Goal: Contribute content: Contribute content

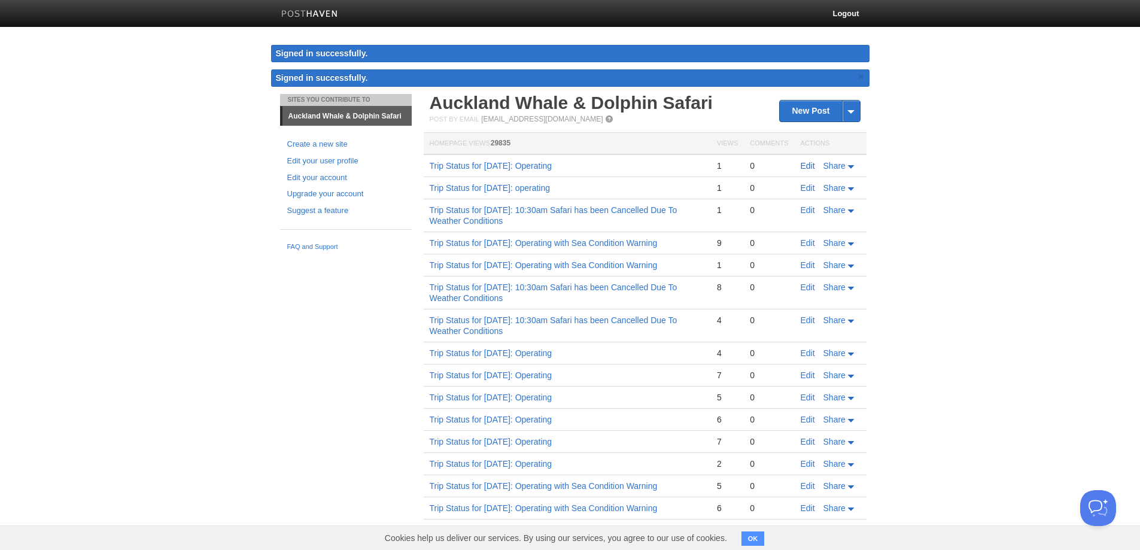
click at [806, 166] on link "Edit" at bounding box center [808, 166] width 14 height 10
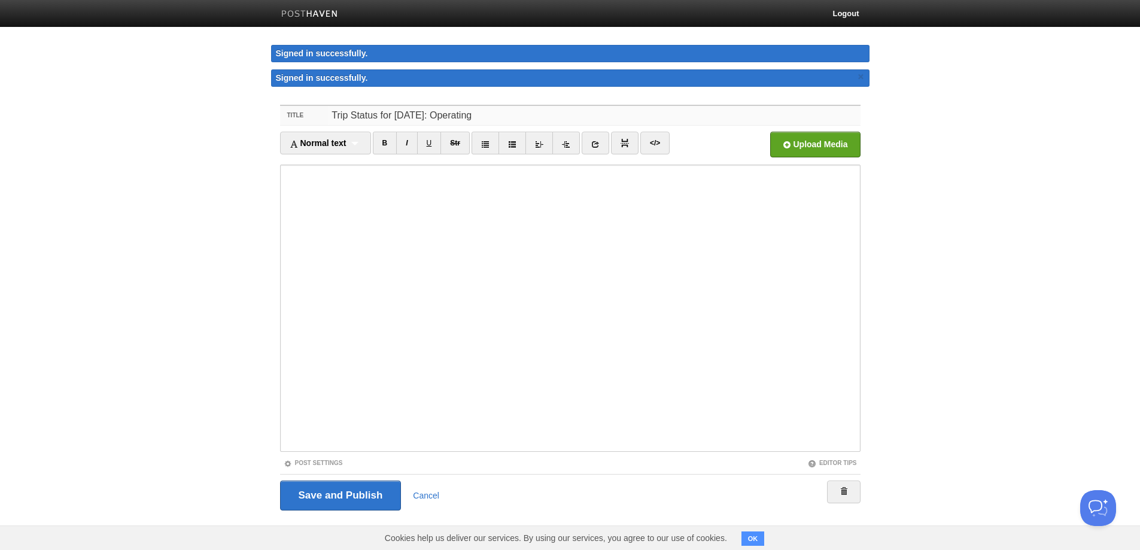
drag, startPoint x: 446, startPoint y: 114, endPoint x: 395, endPoint y: 116, distance: 50.9
click at [395, 116] on input "Trip Status for [DATE]: Operating" at bounding box center [594, 115] width 532 height 19
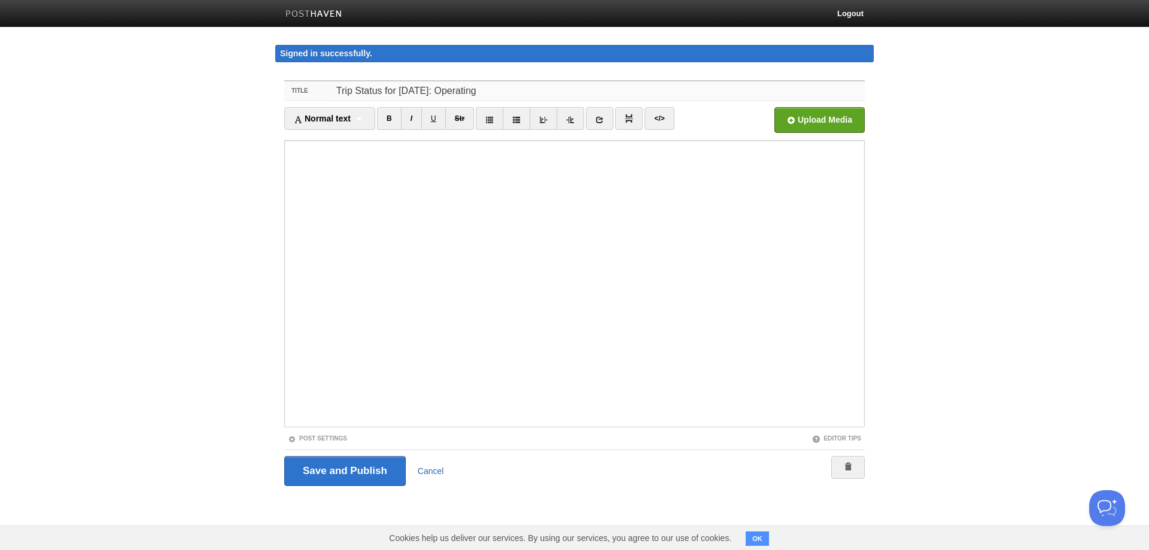
type input "Trip Status for [DATE]: Operating"
click at [438, 475] on link "Cancel" at bounding box center [431, 471] width 26 height 10
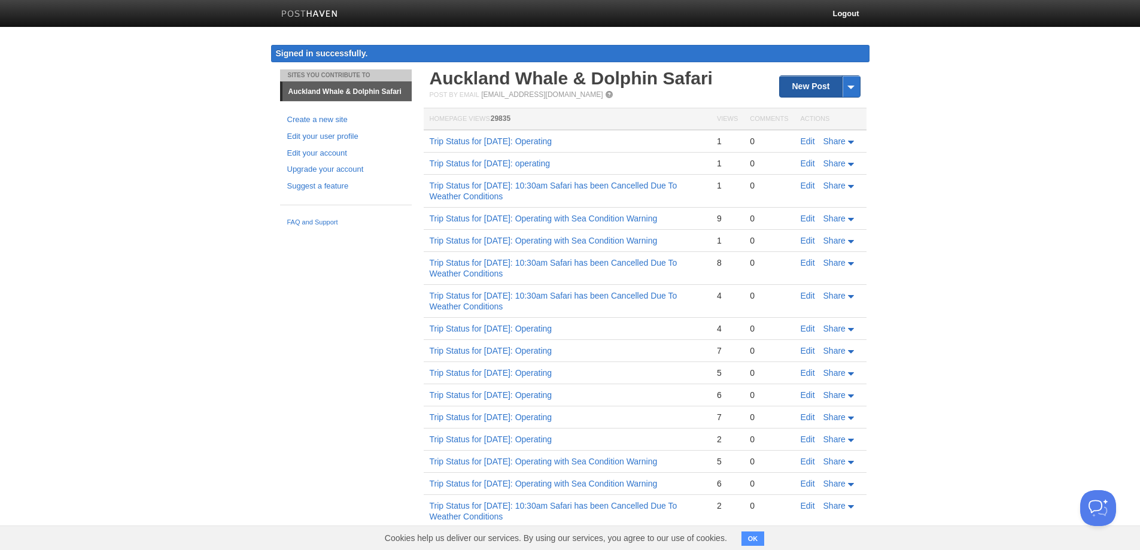
click at [797, 83] on link "New Post" at bounding box center [820, 86] width 80 height 21
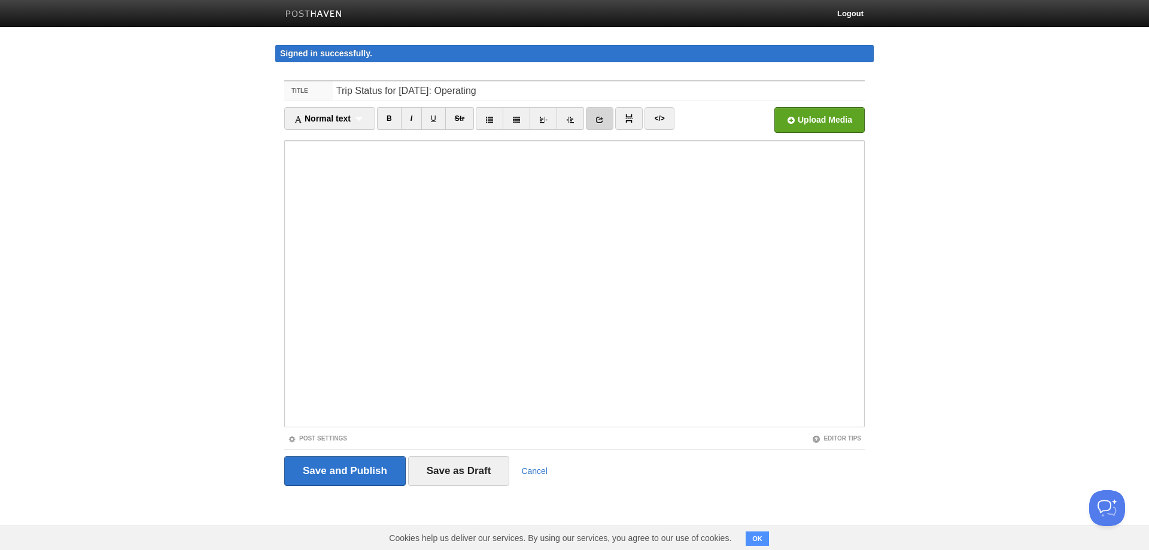
type input "Trip Status for [DATE]: Operating"
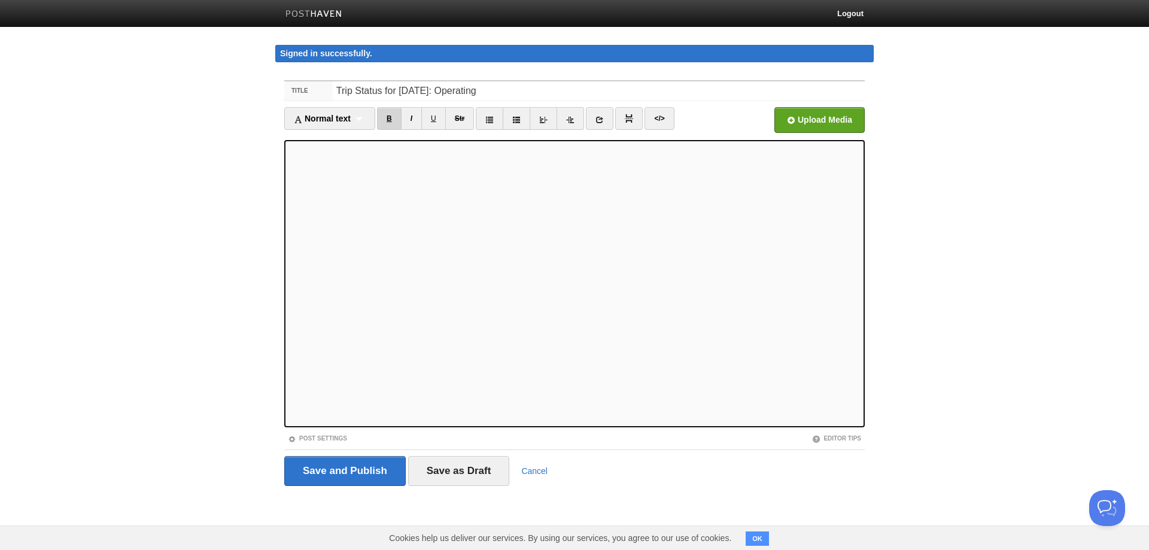
click at [393, 115] on link "B" at bounding box center [389, 118] width 25 height 23
click at [359, 118] on div "Normal text Normal text Heading 1 Heading 2 Heading 3" at bounding box center [329, 118] width 91 height 23
click at [353, 154] on link "Heading 1" at bounding box center [330, 157] width 90 height 18
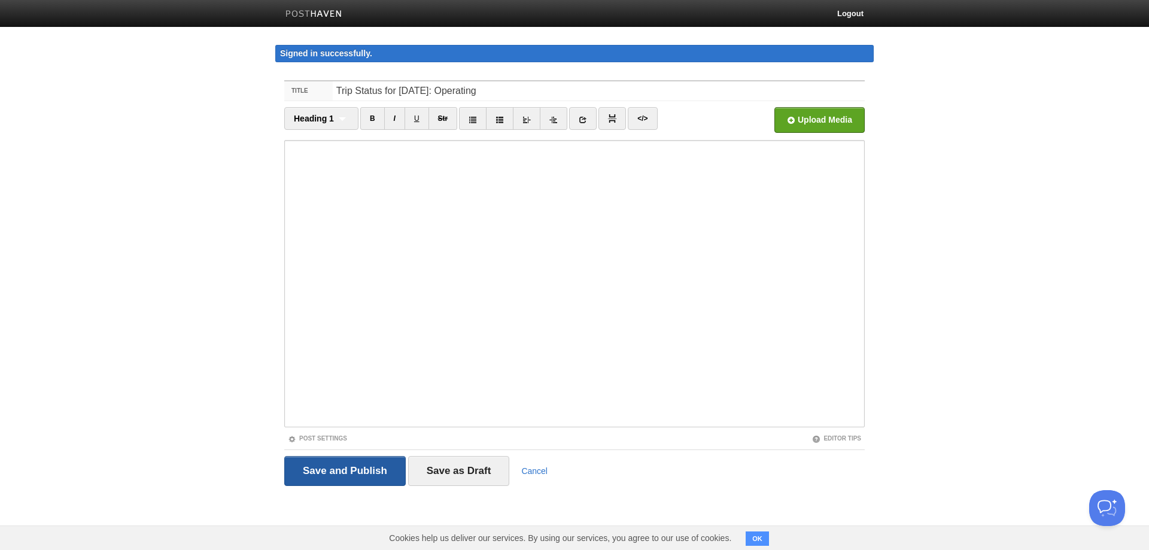
click at [342, 469] on input "Save and Publish" at bounding box center [345, 471] width 122 height 30
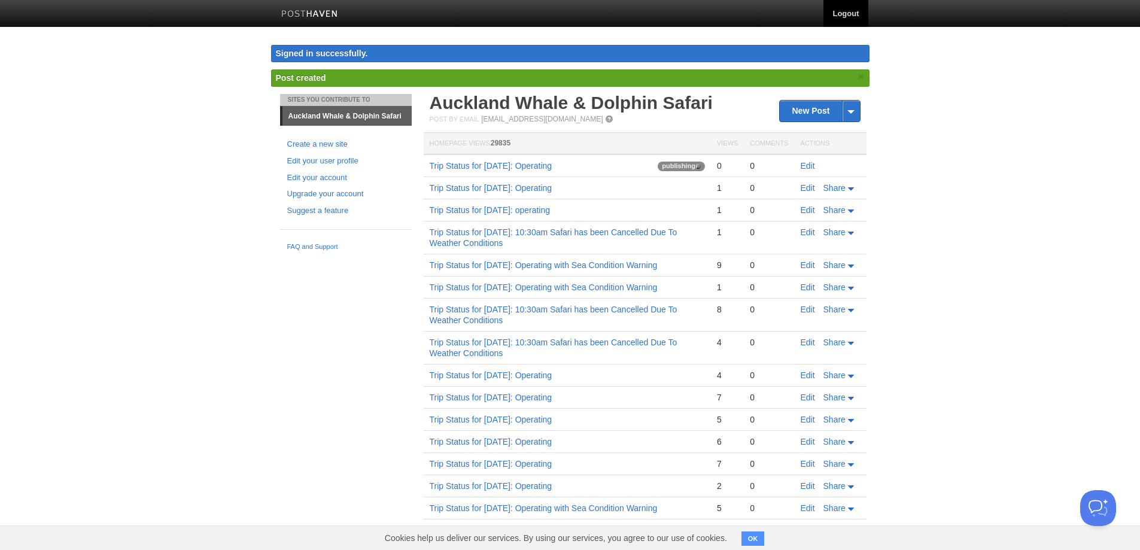
click at [854, 10] on link "Logout" at bounding box center [846, 13] width 44 height 27
